Goal: Task Accomplishment & Management: Use online tool/utility

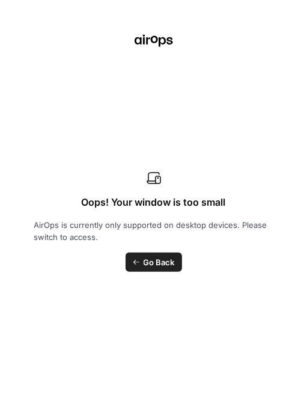
scroll to position [241, 0]
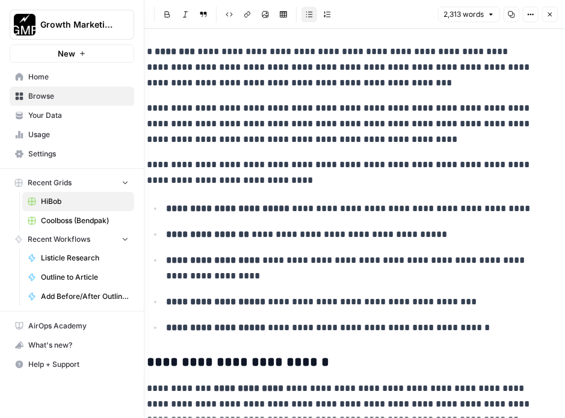
click at [50, 97] on span "Browse" at bounding box center [78, 96] width 100 height 11
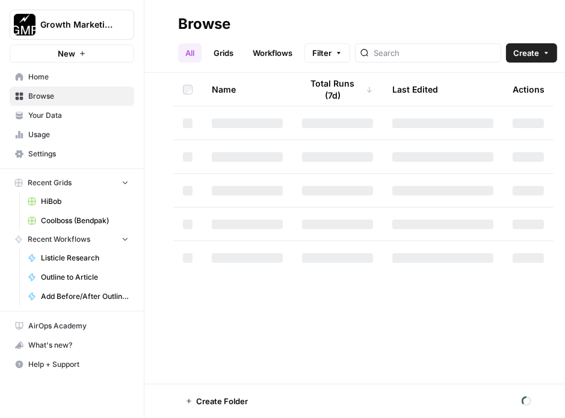
click at [77, 218] on span "Coolboss (Bendpak)" at bounding box center [85, 220] width 88 height 11
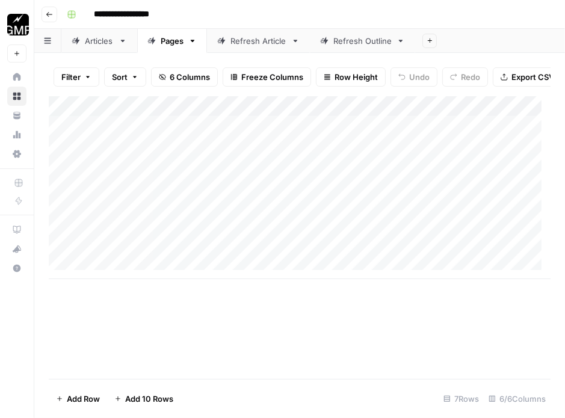
click at [99, 40] on div "Articles" at bounding box center [99, 41] width 29 height 12
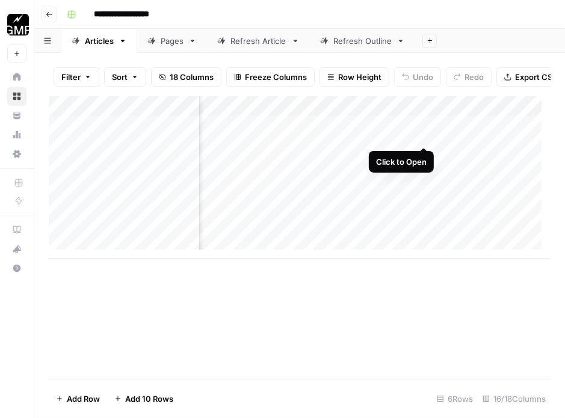
click at [307, 132] on div "Add Column" at bounding box center [300, 177] width 502 height 162
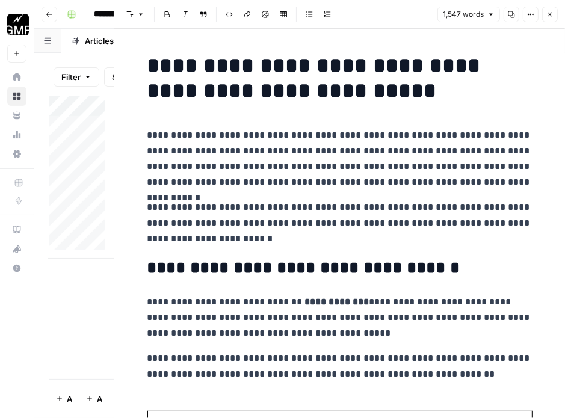
click at [307, 10] on button "Close" at bounding box center [550, 15] width 16 height 16
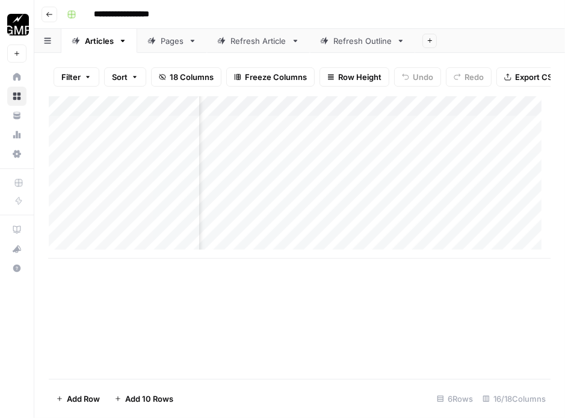
scroll to position [0, 839]
click at [303, 134] on div "Add Column" at bounding box center [300, 177] width 502 height 162
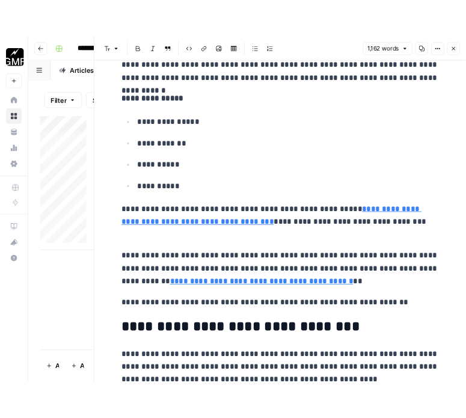
scroll to position [213, 0]
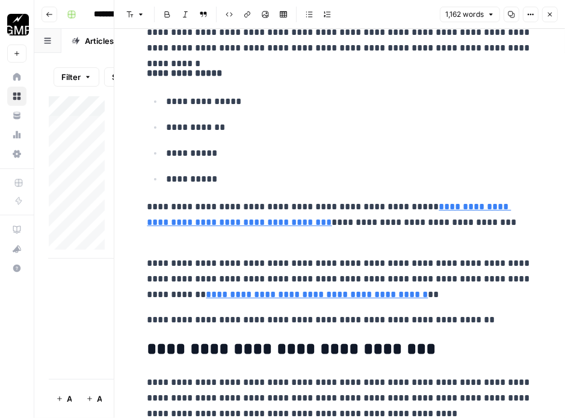
click at [307, 20] on button "Close" at bounding box center [550, 15] width 16 height 16
